Goal: Use online tool/utility: Utilize a website feature to perform a specific function

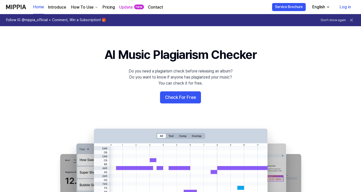
click at [186, 98] on button "Check For Free" at bounding box center [180, 97] width 41 height 12
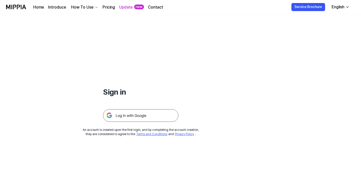
click at [150, 118] on img at bounding box center [140, 115] width 75 height 13
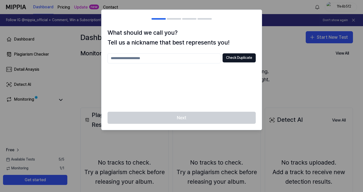
click at [179, 57] on input "text" at bounding box center [164, 58] width 113 height 10
type input "*****"
click at [235, 55] on button "Check Duplicate" at bounding box center [239, 57] width 33 height 9
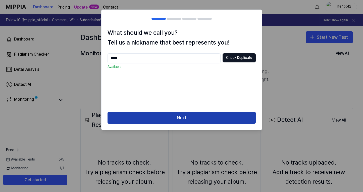
click at [179, 114] on button "Next" at bounding box center [182, 118] width 148 height 12
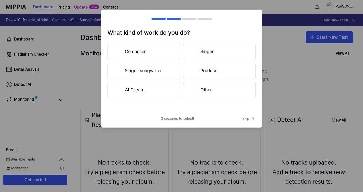
click at [150, 73] on button "Singer-songwriter" at bounding box center [144, 71] width 73 height 16
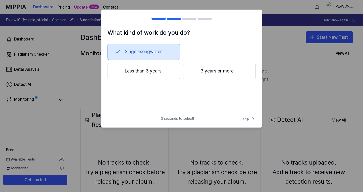
click at [246, 121] on div "3 seconds to select! Skip" at bounding box center [182, 121] width 160 height 11
click at [247, 117] on span "Skip" at bounding box center [249, 118] width 13 height 5
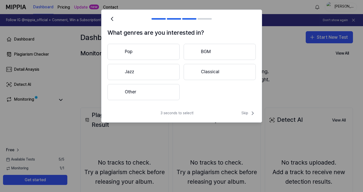
click at [157, 75] on button "Jazz" at bounding box center [144, 72] width 72 height 16
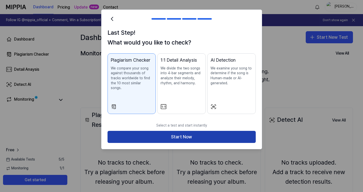
click at [181, 136] on button "Start Now" at bounding box center [182, 137] width 148 height 12
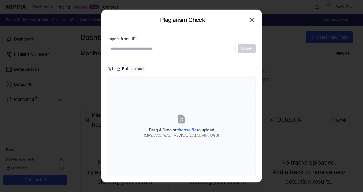
click at [244, 49] on div "Upload" at bounding box center [182, 48] width 148 height 9
click at [203, 49] on input "Import from URL" at bounding box center [172, 48] width 128 height 9
click at [211, 47] on input "Import from URL" at bounding box center [172, 48] width 128 height 9
click at [254, 18] on icon "button" at bounding box center [252, 20] width 4 height 4
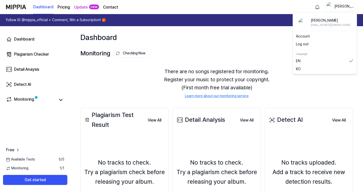
click at [347, 8] on div "[PERSON_NAME]" at bounding box center [344, 7] width 20 height 6
click at [307, 44] on button "Log out" at bounding box center [325, 44] width 58 height 5
